Goal: Obtain resource: Obtain resource

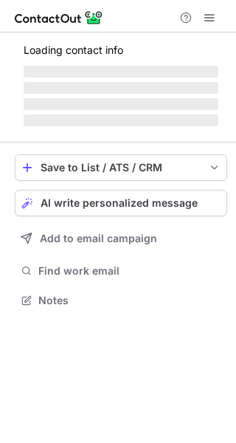
scroll to position [309, 236]
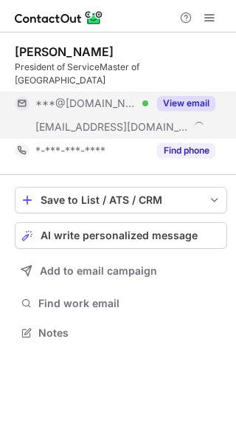
click at [198, 96] on button "View email" at bounding box center [186, 103] width 58 height 15
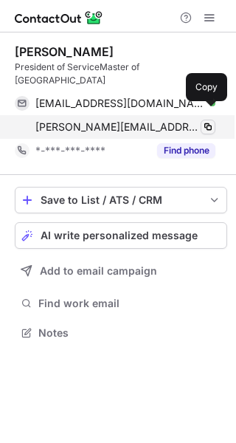
click at [209, 121] on span at bounding box center [208, 127] width 12 height 12
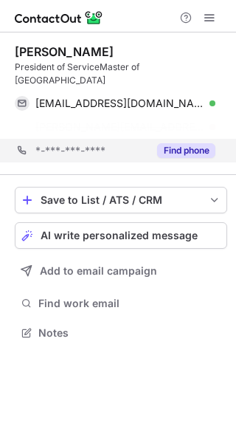
scroll to position [286, 236]
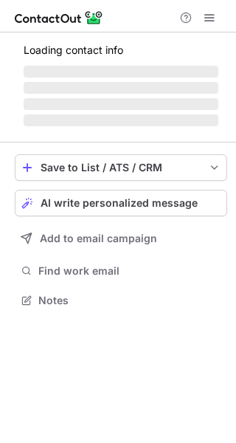
scroll to position [299, 236]
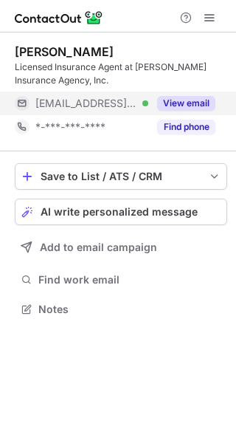
click at [191, 98] on button "View email" at bounding box center [186, 103] width 58 height 15
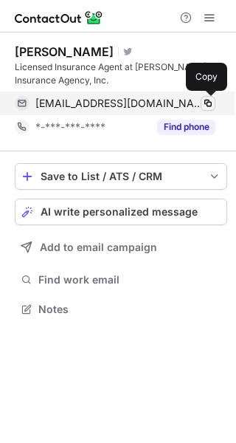
click at [205, 100] on span at bounding box center [208, 103] width 12 height 12
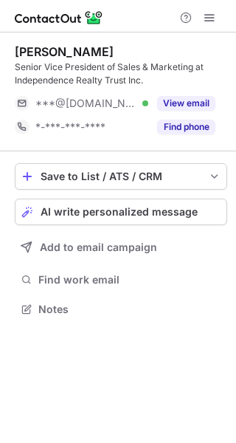
scroll to position [299, 236]
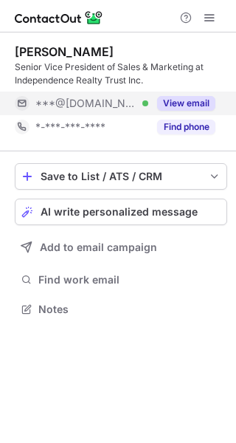
click at [191, 98] on button "View email" at bounding box center [186, 103] width 58 height 15
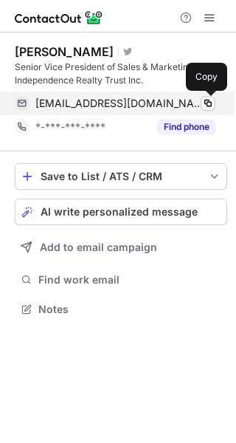
click at [210, 100] on span at bounding box center [208, 103] width 12 height 12
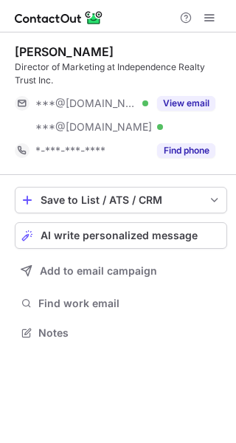
scroll to position [323, 236]
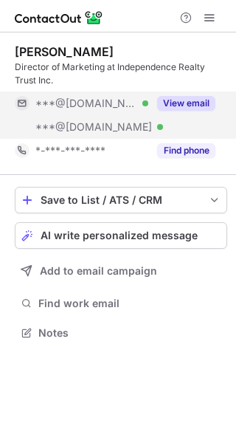
click at [196, 97] on button "View email" at bounding box center [186, 103] width 58 height 15
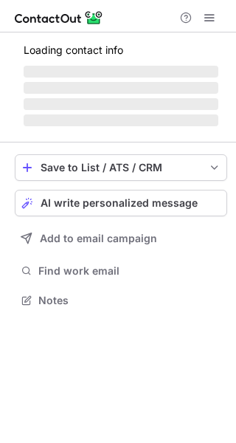
scroll to position [299, 236]
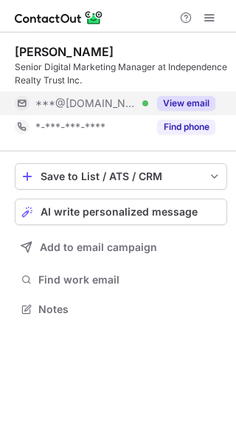
click at [197, 99] on button "View email" at bounding box center [186, 103] width 58 height 15
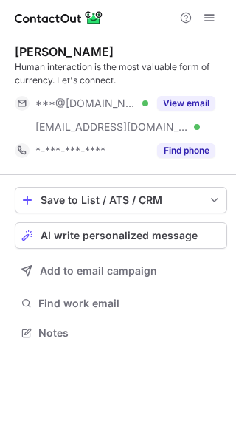
scroll to position [323, 236]
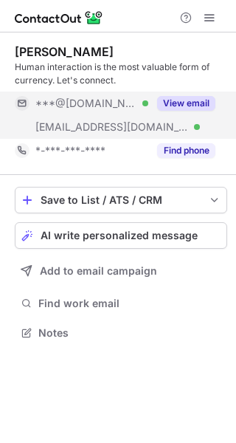
click at [197, 100] on button "View email" at bounding box center [186, 103] width 58 height 15
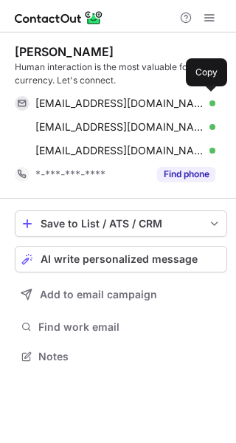
scroll to position [346, 236]
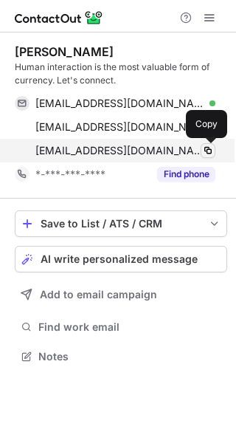
click at [209, 147] on span at bounding box center [208, 151] width 12 height 12
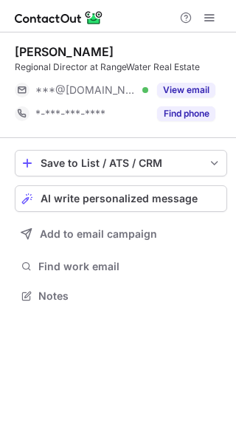
scroll to position [286, 236]
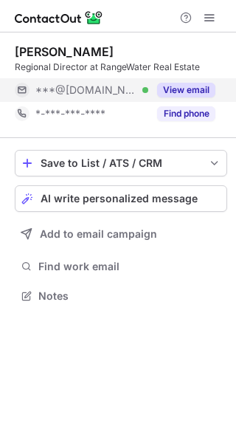
click at [195, 86] on button "View email" at bounding box center [186, 90] width 58 height 15
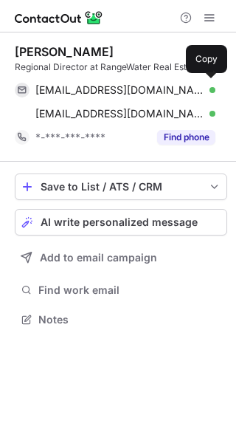
scroll to position [309, 236]
